Goal: Find specific page/section: Find specific page/section

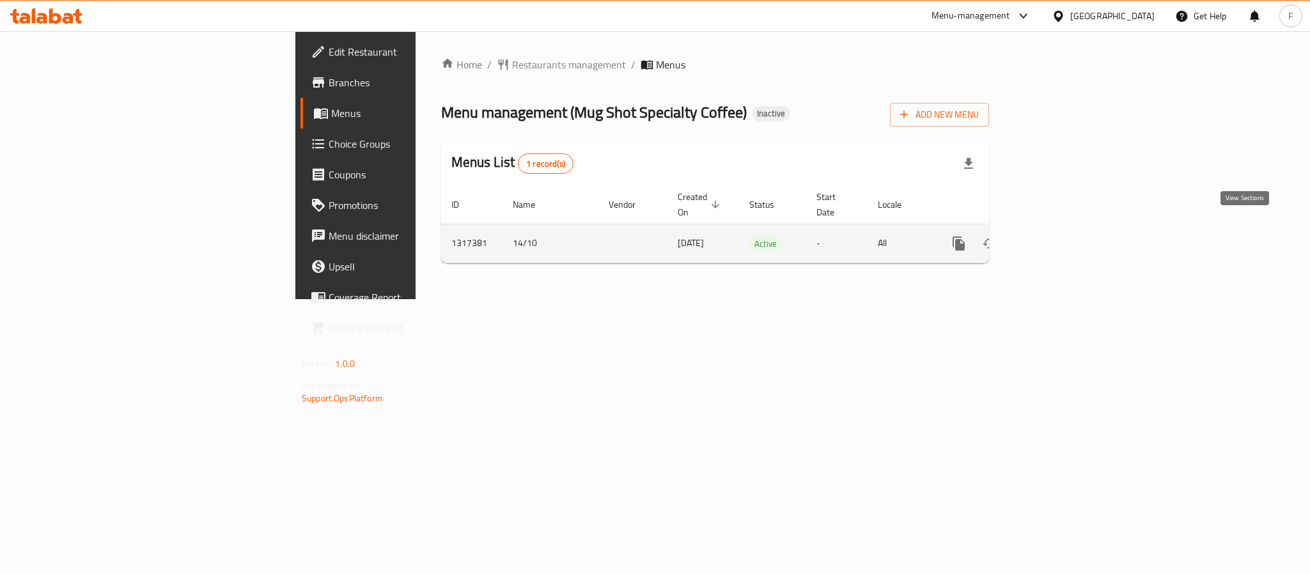
click at [1066, 228] on link "enhanced table" at bounding box center [1050, 243] width 31 height 31
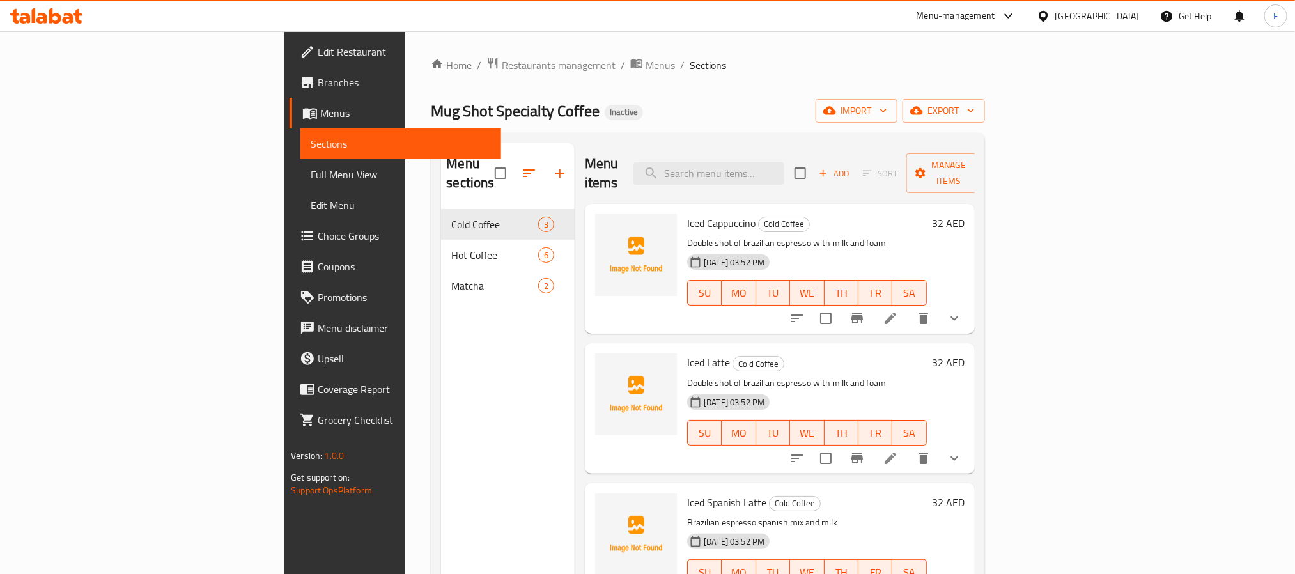
click at [311, 167] on span "Full Menu View" at bounding box center [401, 174] width 180 height 15
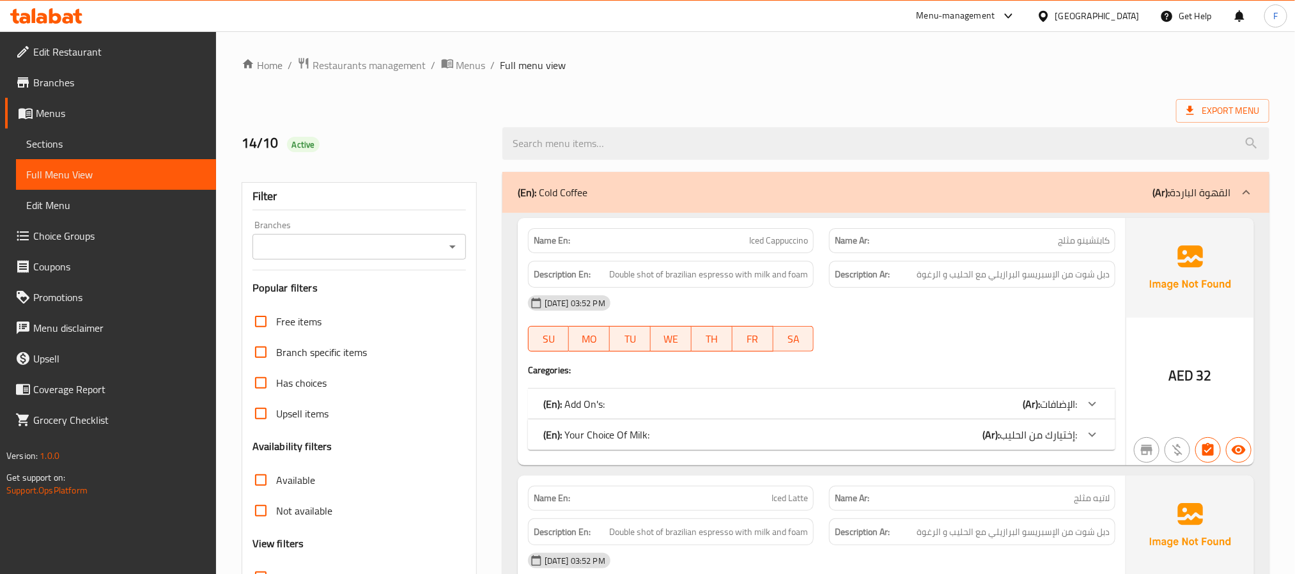
click at [317, 257] on div "Branches" at bounding box center [358, 247] width 213 height 26
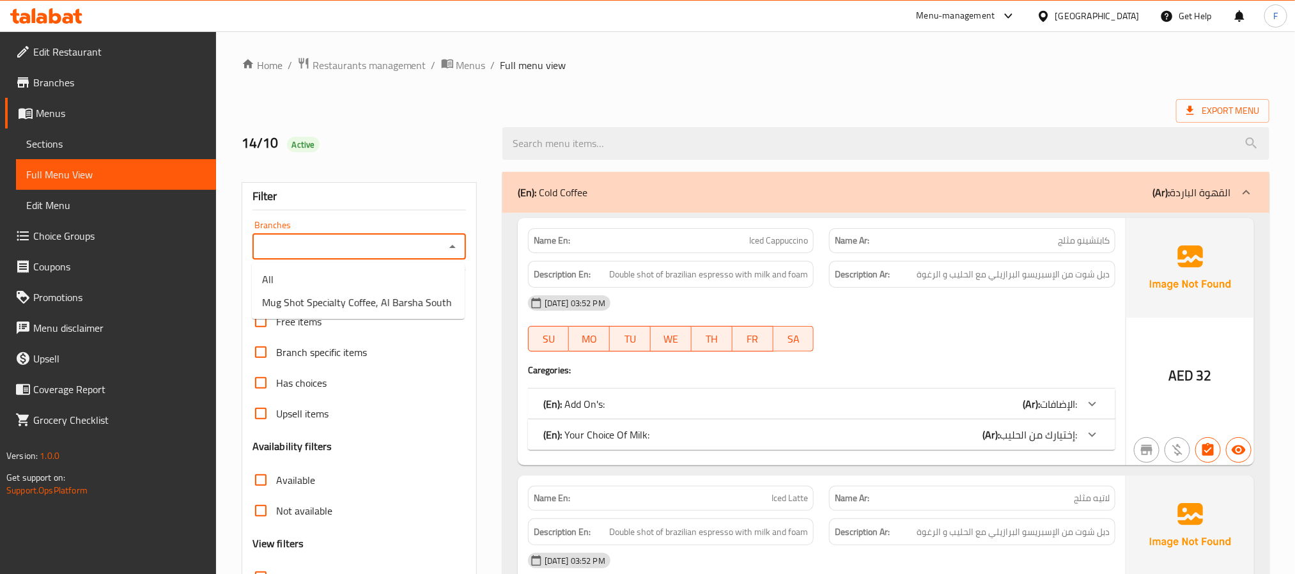
click at [369, 255] on input "Branches" at bounding box center [348, 247] width 185 height 18
click at [366, 291] on li "Mug Shot Specialty Coffee, Al Barsha South" at bounding box center [358, 302] width 213 height 23
type input "Mug Shot Specialty Coffee, Al Barsha South"
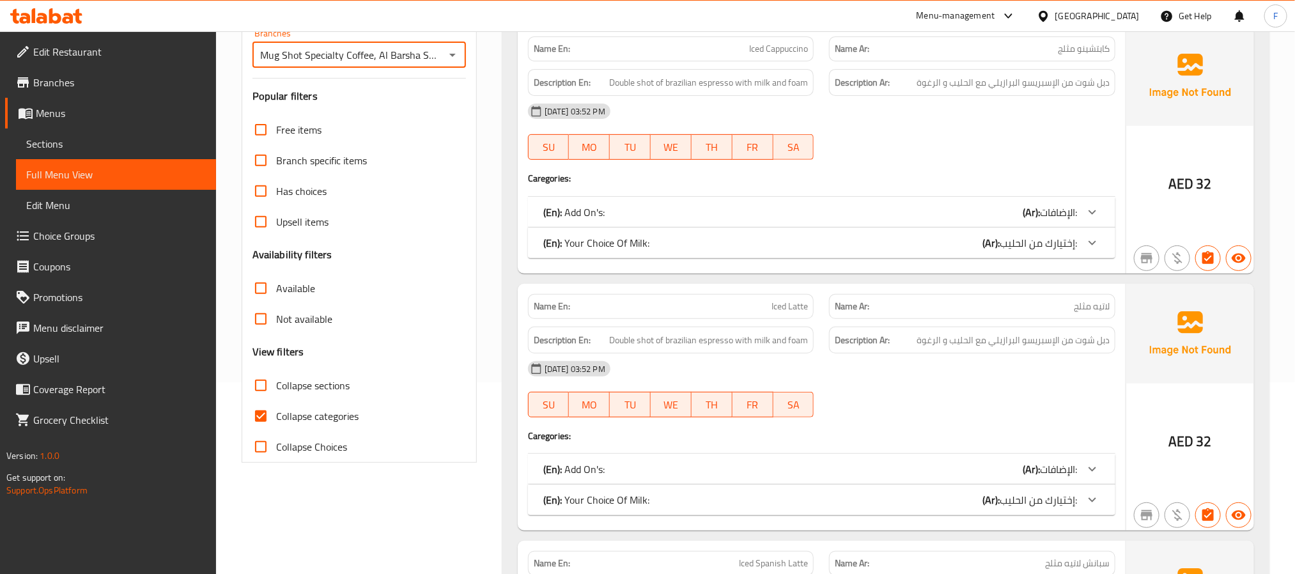
scroll to position [288, 0]
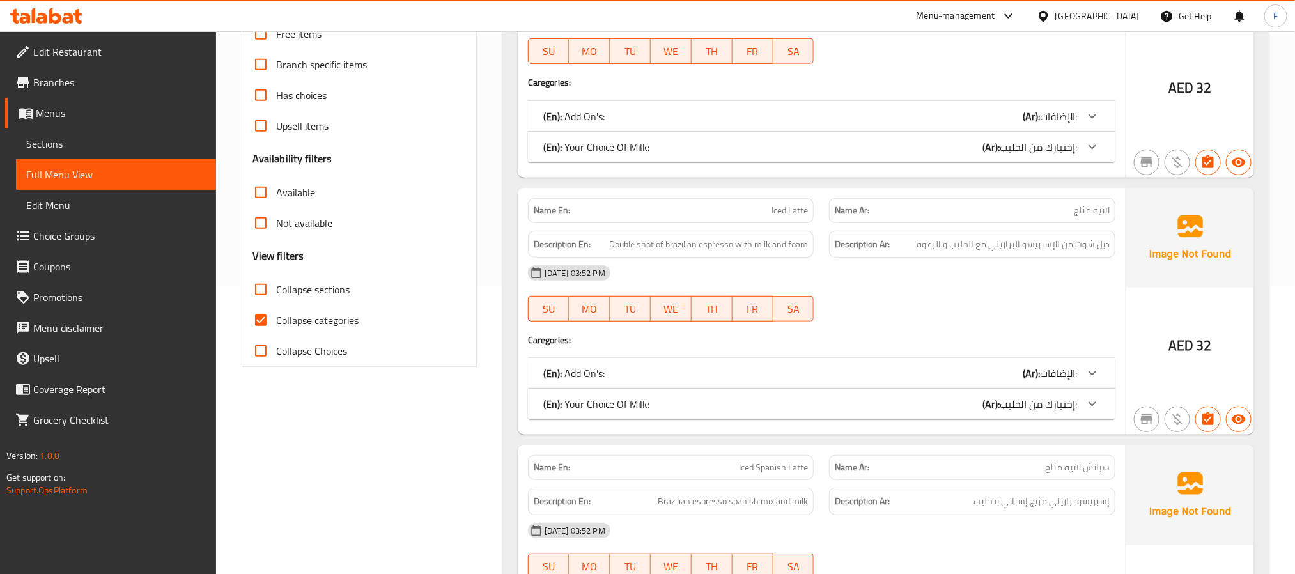
click at [268, 322] on input "Collapse categories" at bounding box center [260, 320] width 31 height 31
checkbox input "false"
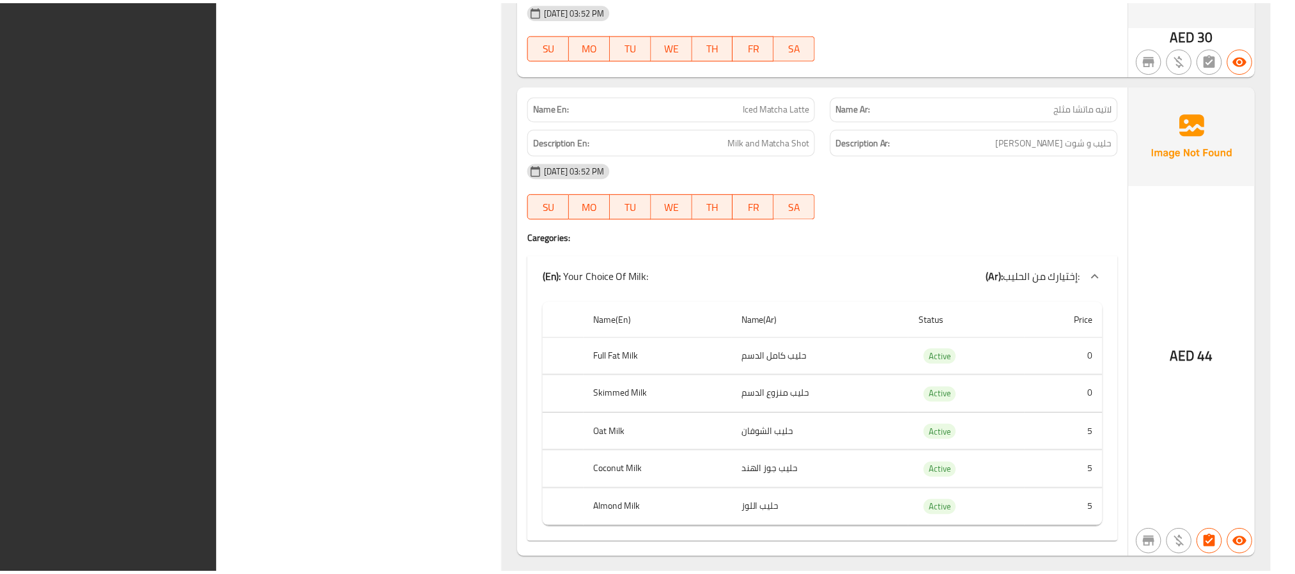
scroll to position [5406, 0]
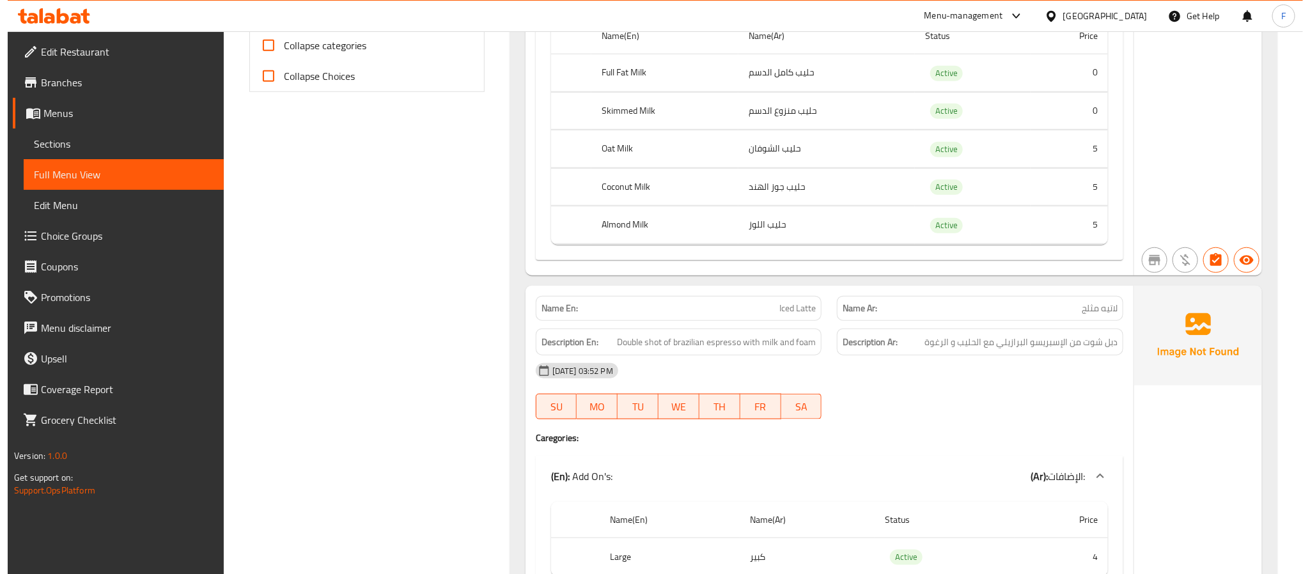
scroll to position [0, 0]
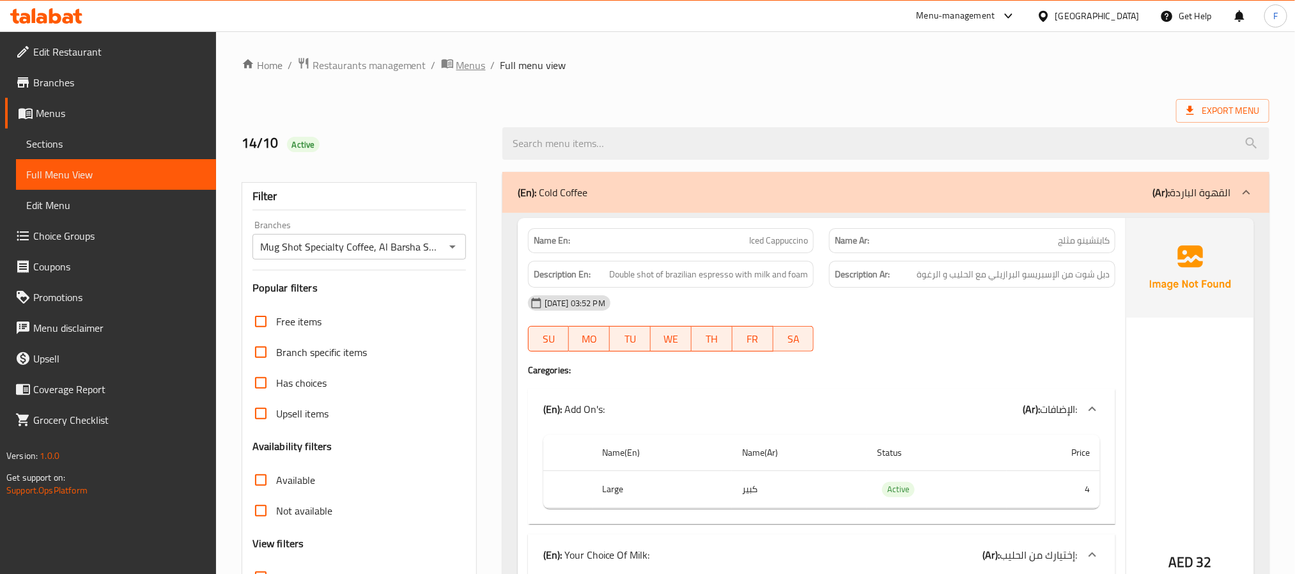
click at [456, 61] on span "Menus" at bounding box center [470, 65] width 29 height 15
